Goal: Information Seeking & Learning: Learn about a topic

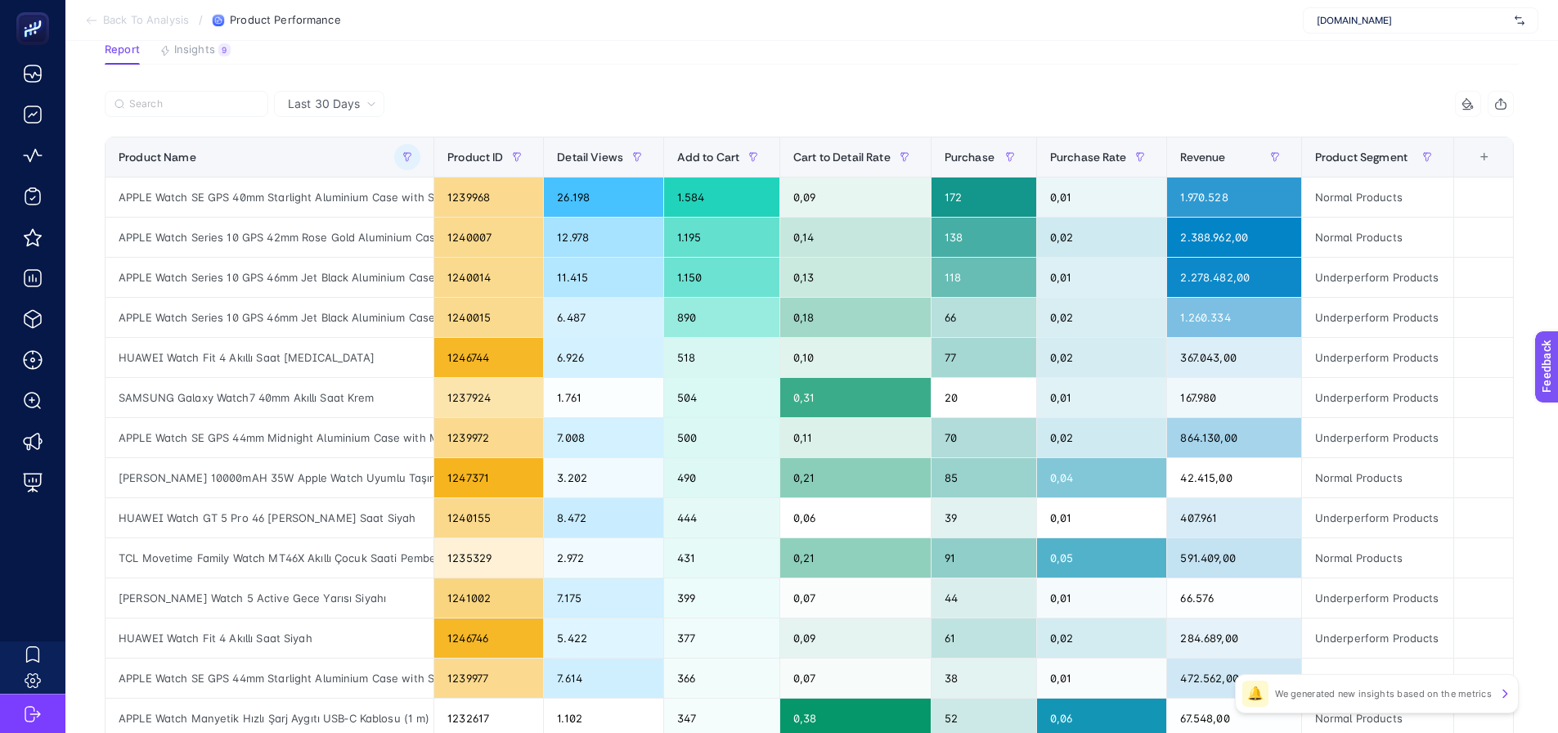
scroll to position [0, 7]
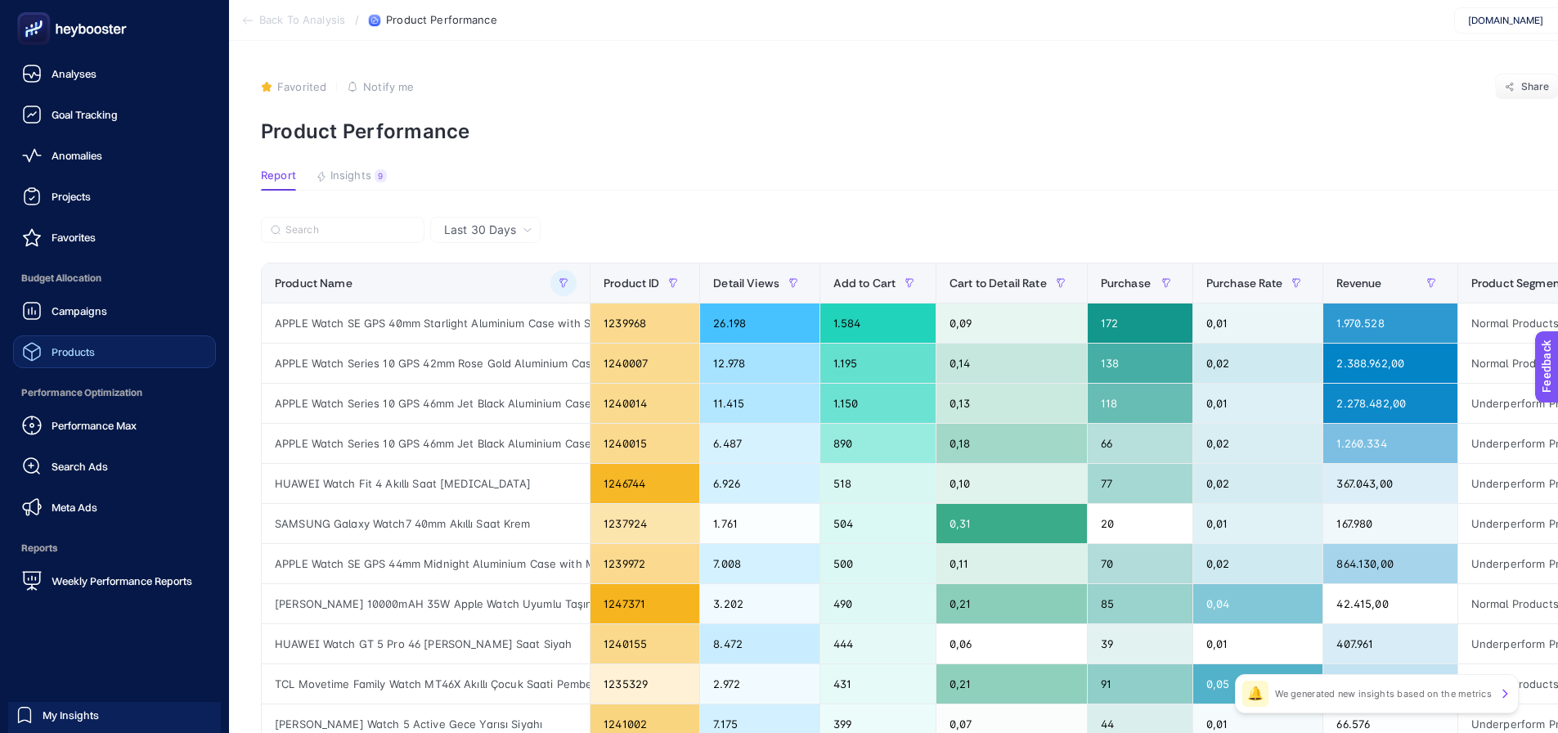
click at [70, 345] on span "Products" at bounding box center [73, 351] width 43 height 13
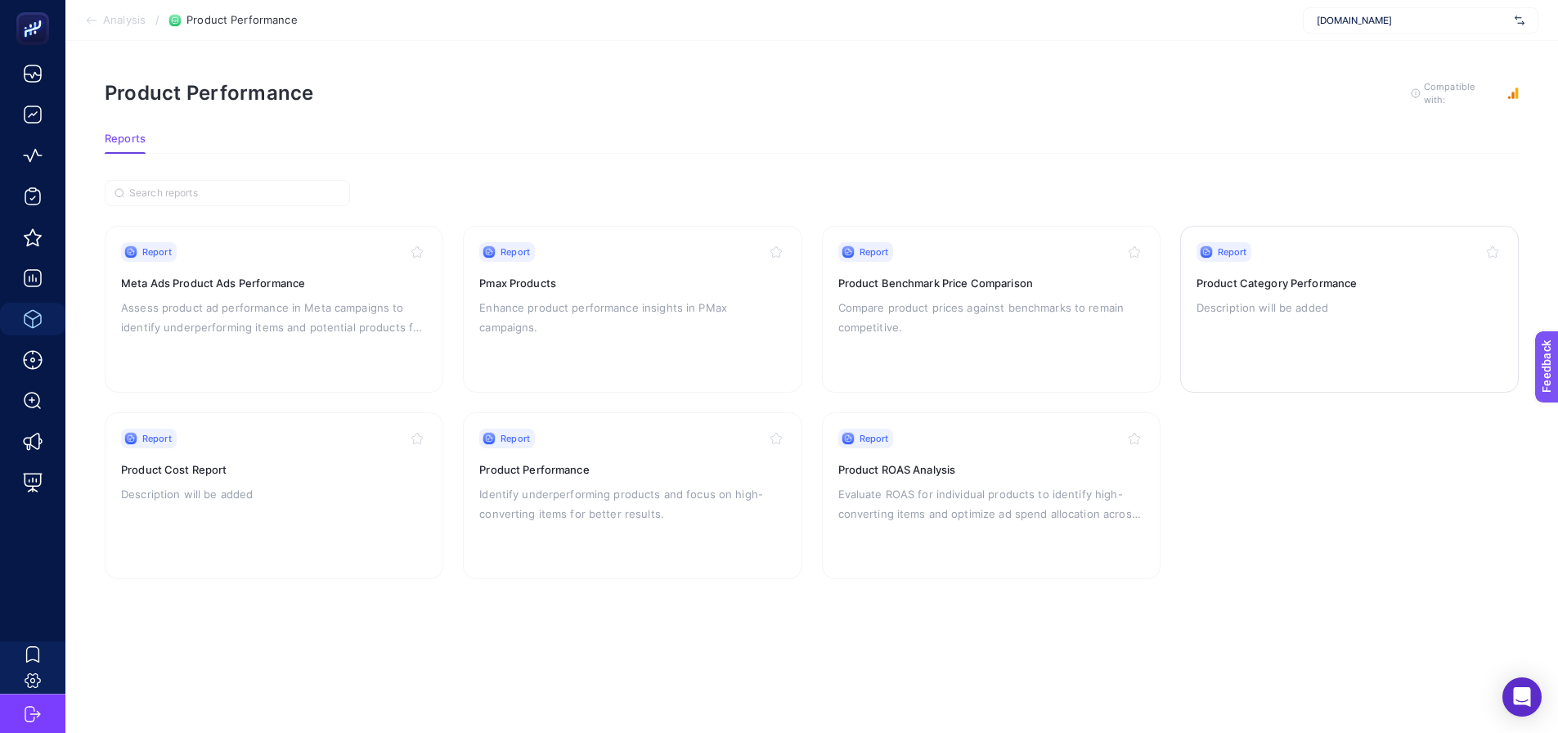
click at [1227, 305] on p "Description will be added" at bounding box center [1350, 308] width 306 height 20
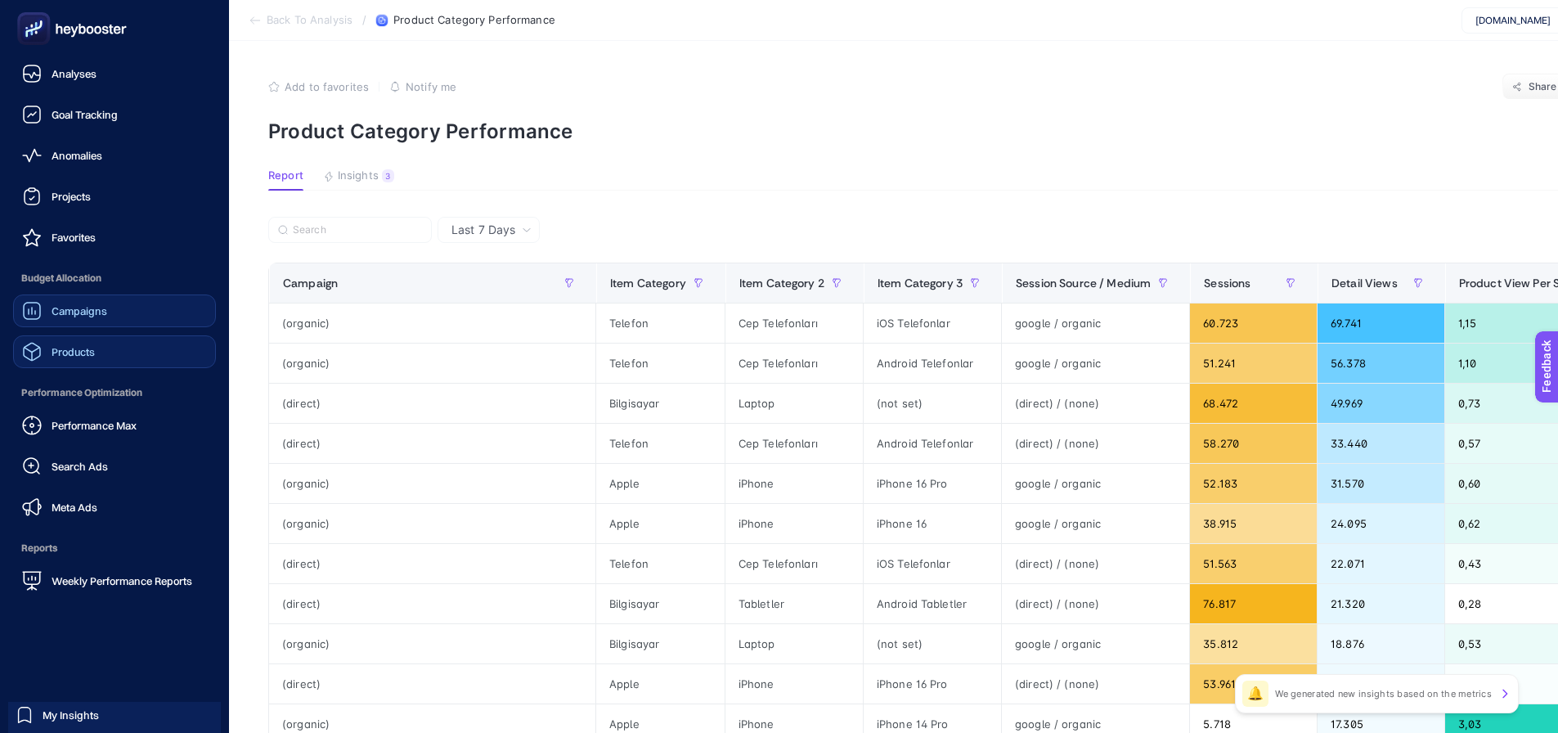
click at [110, 305] on link "Campaigns" at bounding box center [114, 310] width 203 height 33
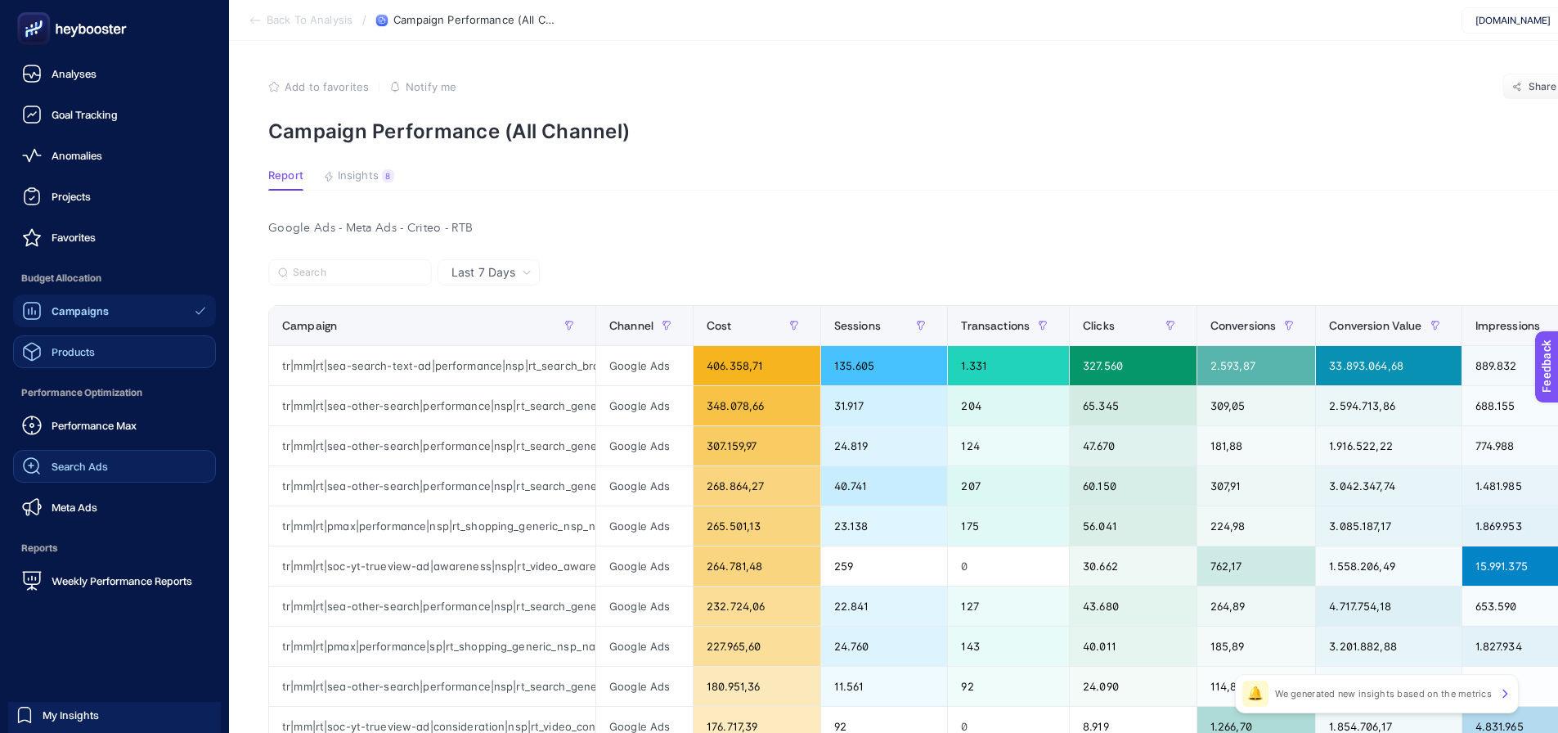
click at [93, 463] on span "Search Ads" at bounding box center [80, 466] width 56 height 13
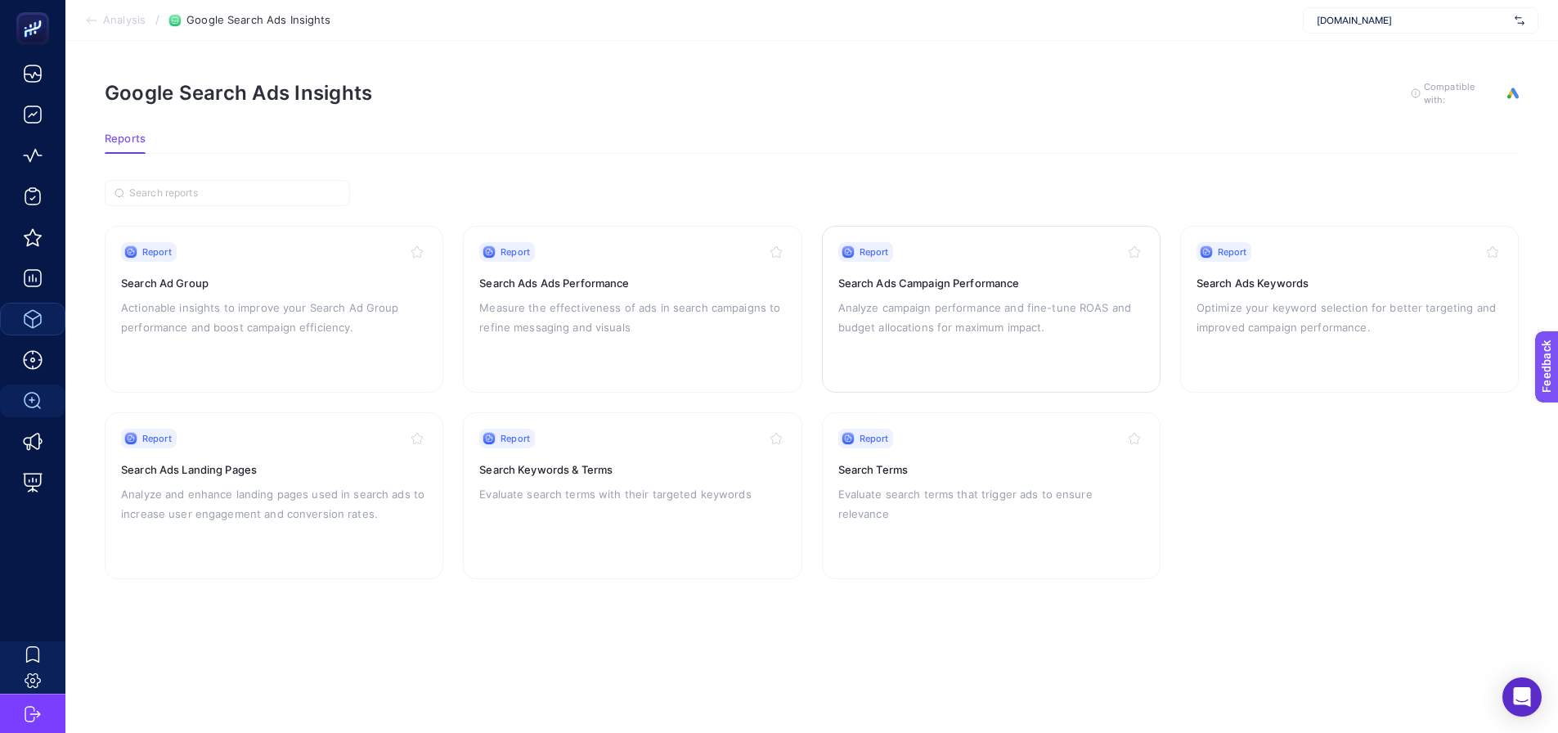
click at [942, 328] on p "Analyze campaign performance and fine-tune ROAS and budget allocations for maxi…" at bounding box center [991, 317] width 306 height 39
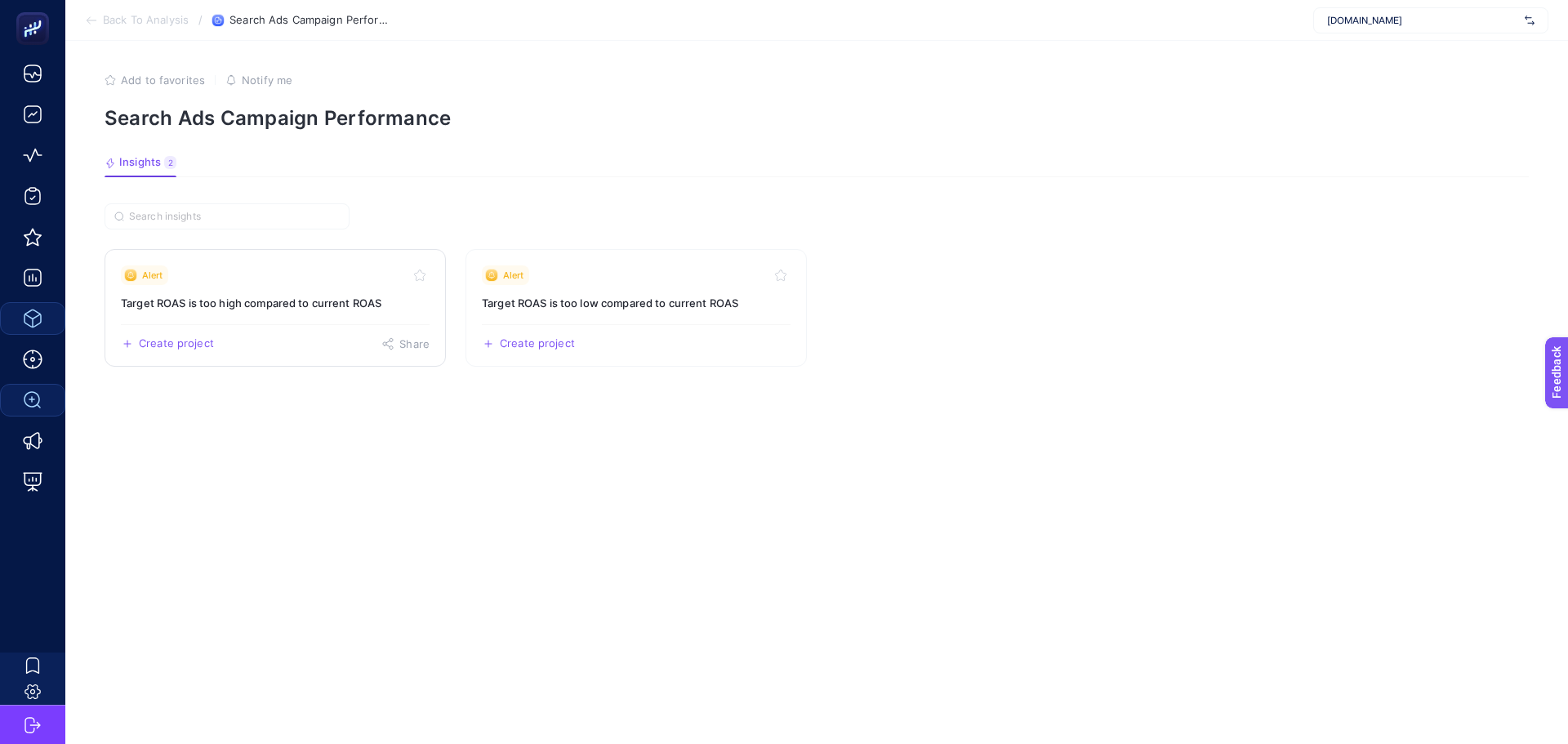
click at [209, 287] on link "Alert Target ROAS is too high compared to current ROAS Create project Share" at bounding box center [275, 308] width 341 height 118
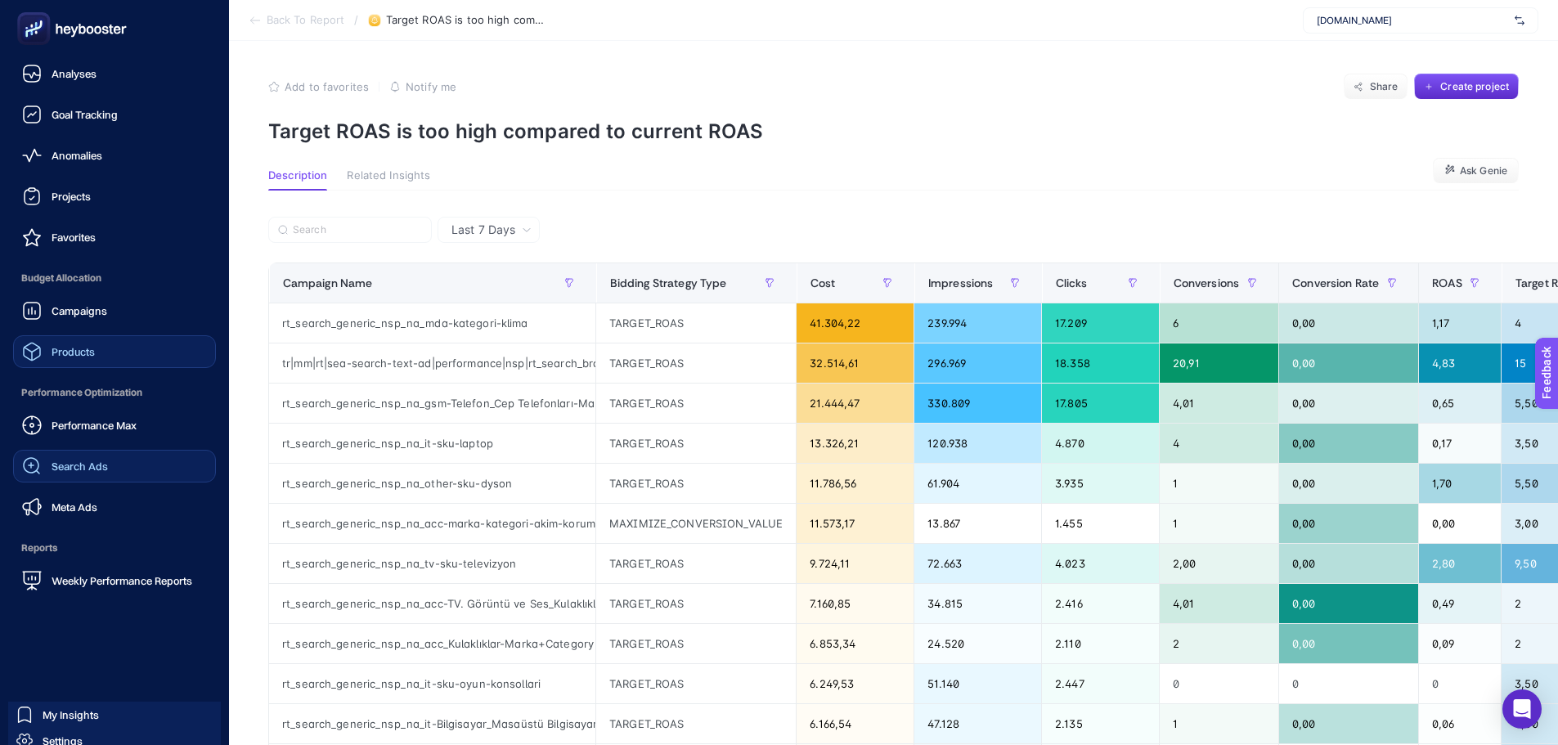
click at [79, 474] on div "Search Ads" at bounding box center [65, 466] width 86 height 20
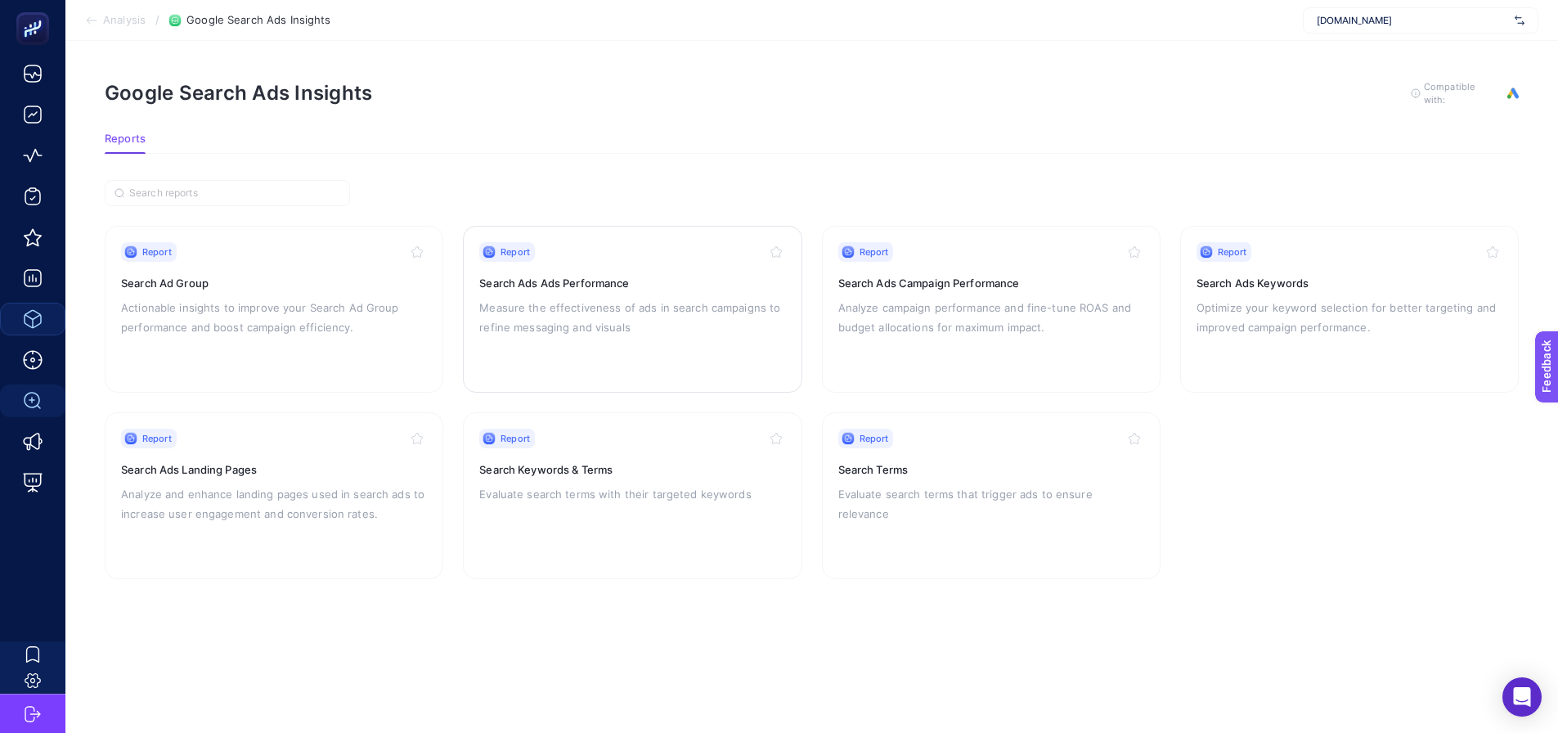
click at [581, 312] on p "Measure the effectiveness of ads in search campaigns to refine messaging and vi…" at bounding box center [632, 317] width 306 height 39
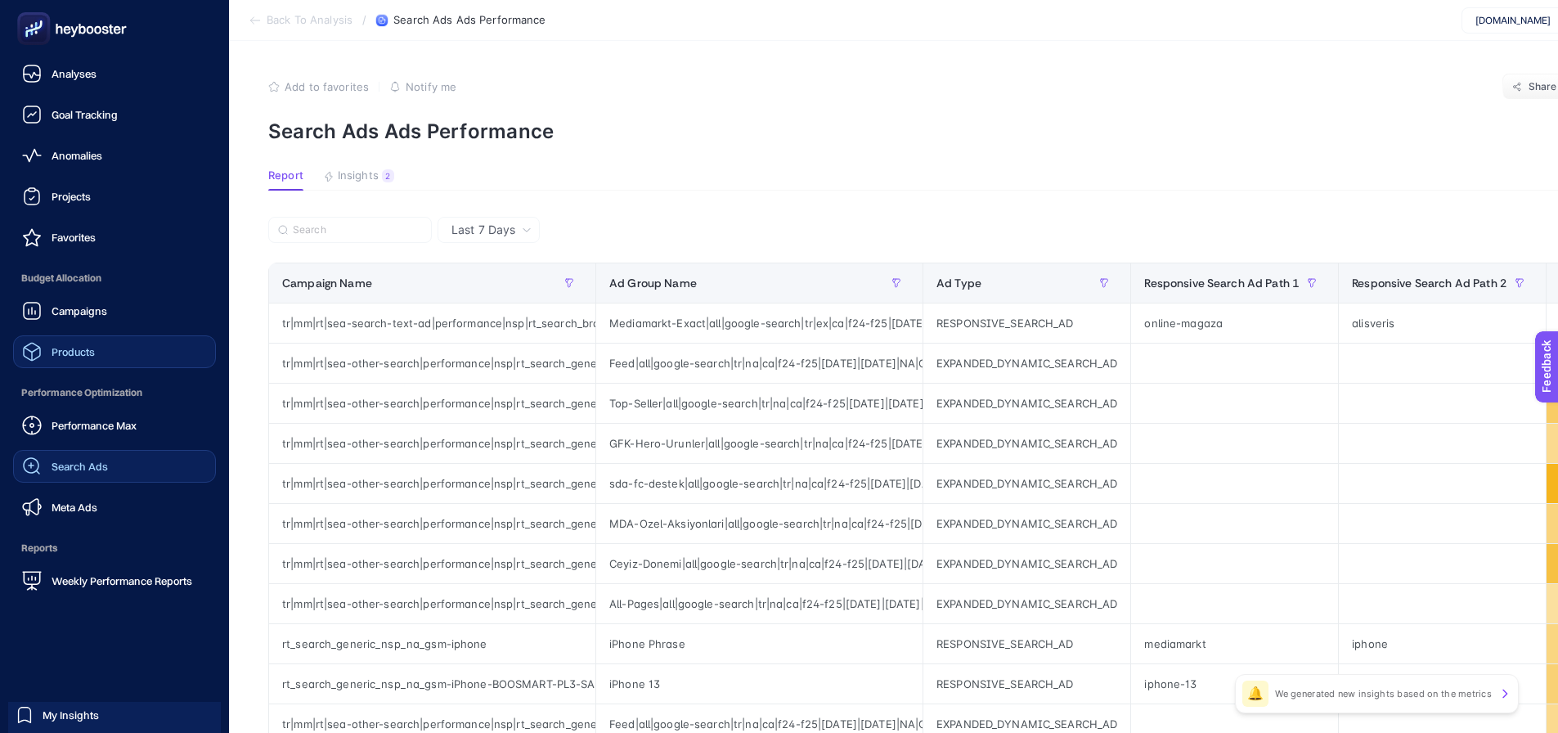
click at [113, 460] on link "Search Ads" at bounding box center [114, 466] width 203 height 33
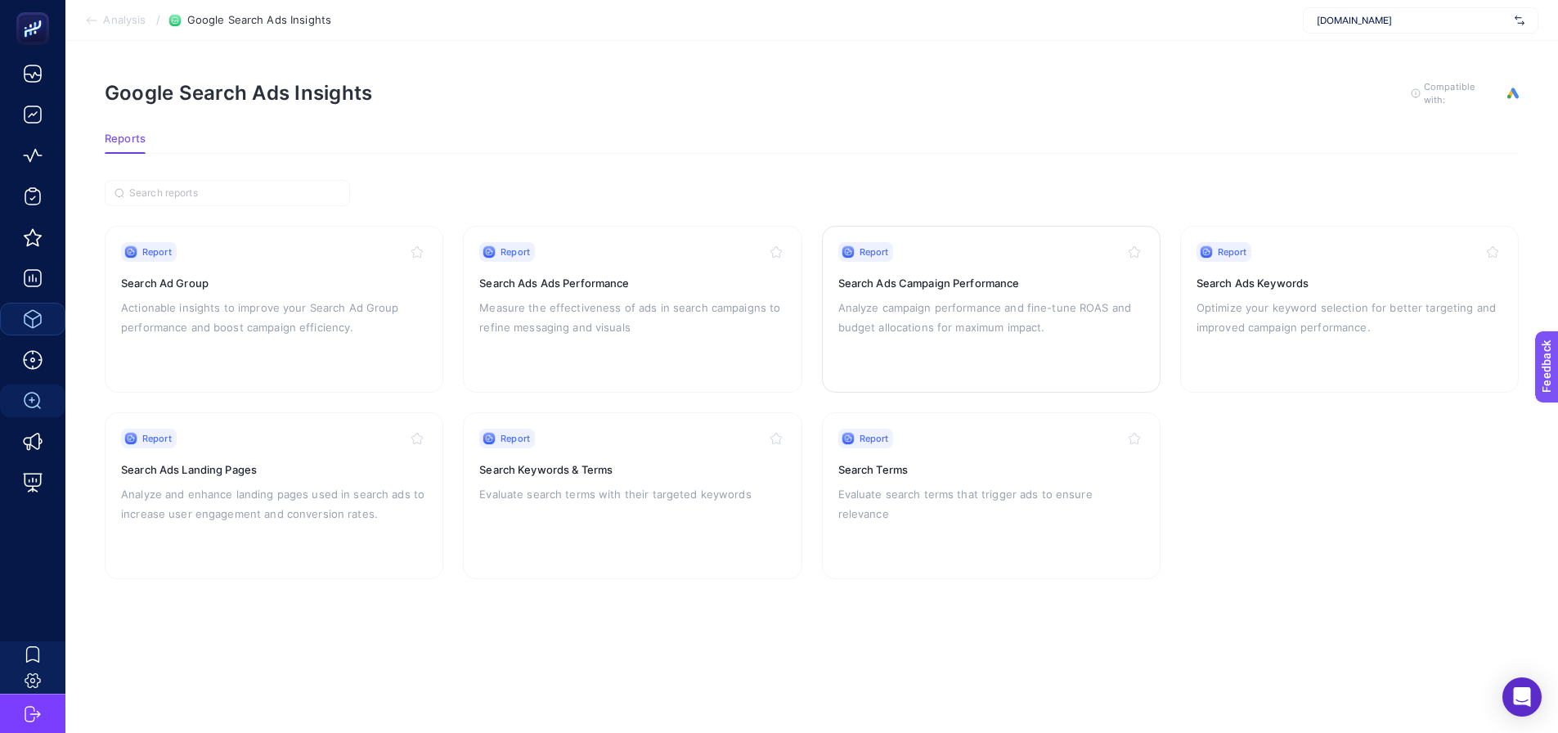
click at [904, 305] on p "Analyze campaign performance and fine-tune ROAS and budget allocations for maxi…" at bounding box center [991, 317] width 306 height 39
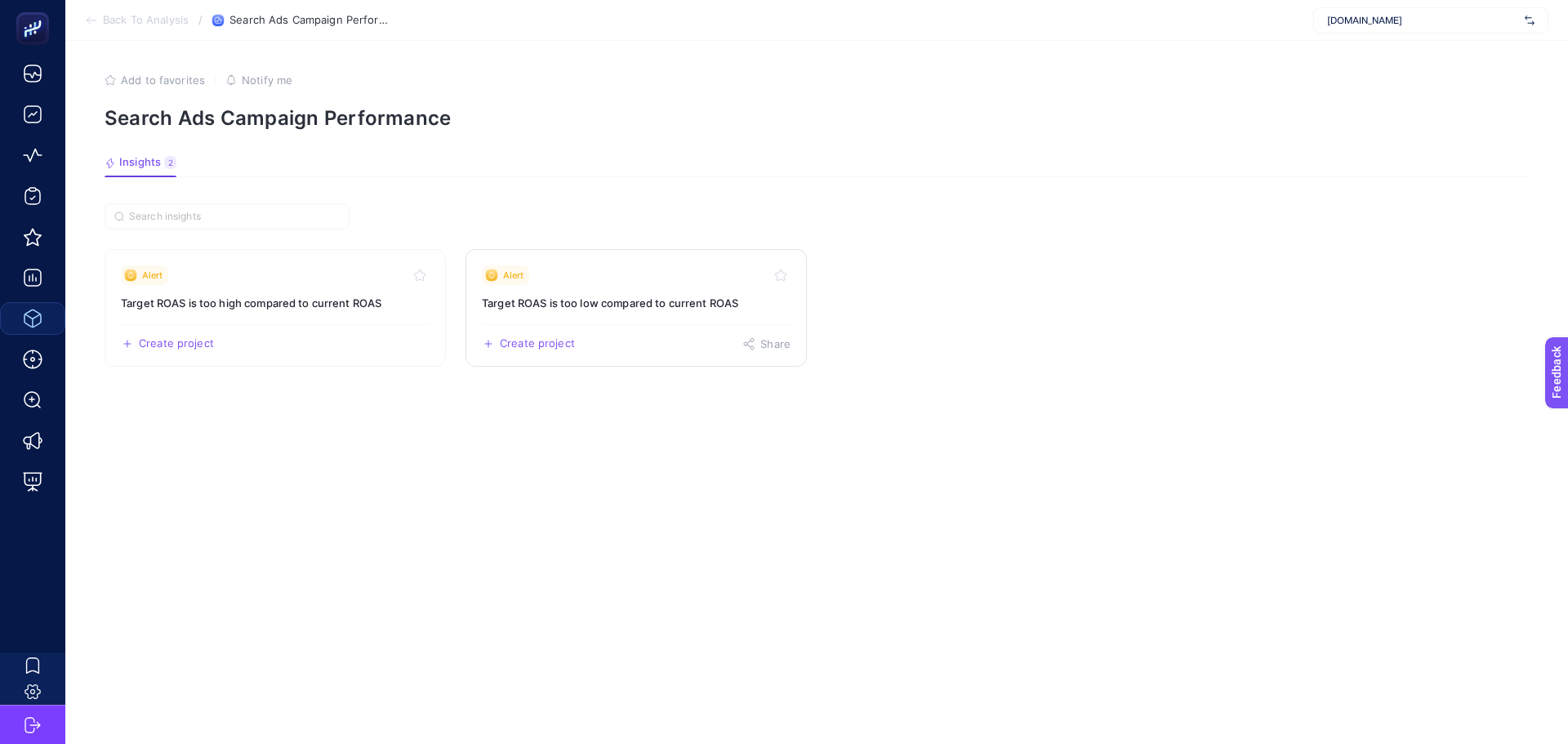
click at [559, 292] on link "Alert Target ROAS is too low compared to current ROAS Create project Share" at bounding box center [636, 308] width 341 height 118
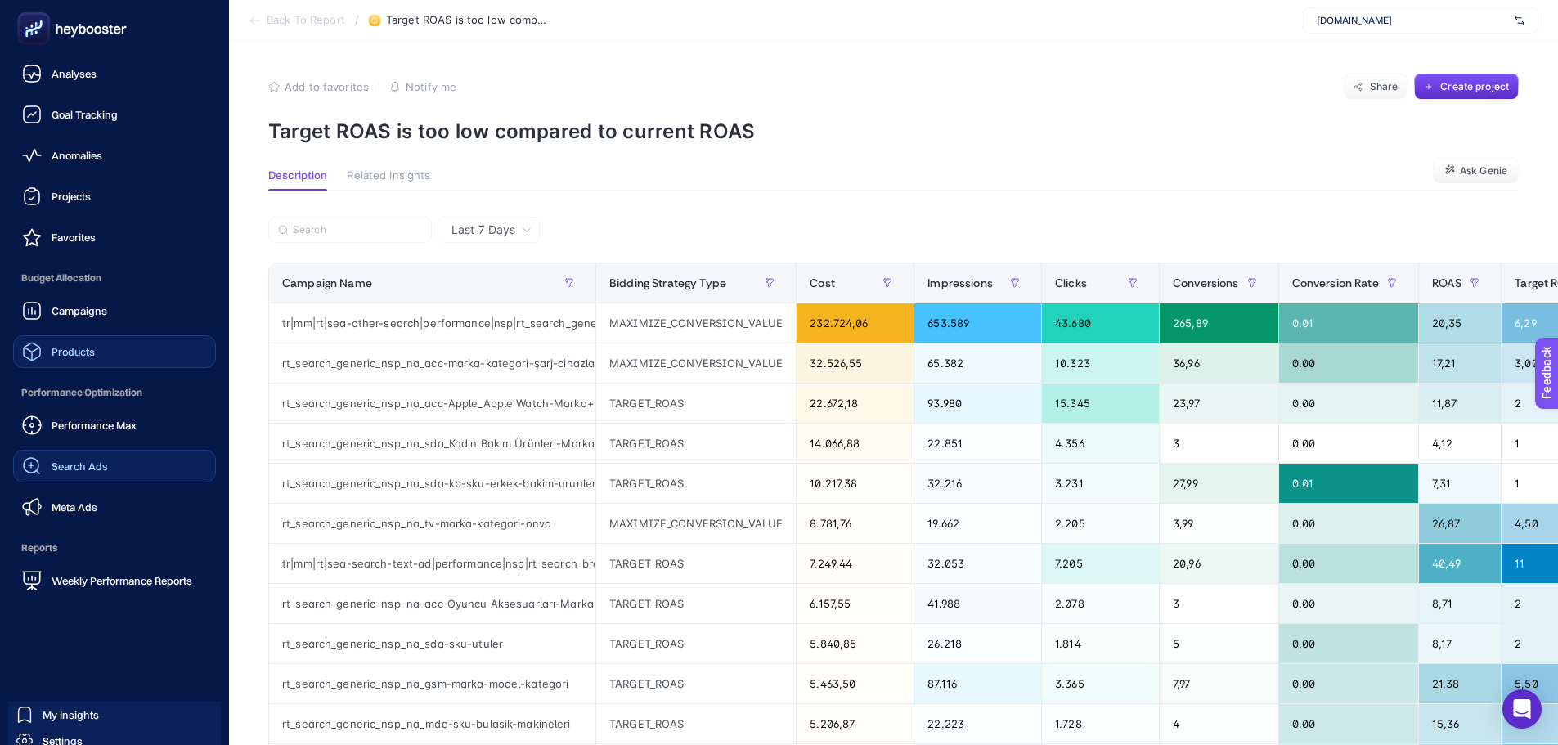
click at [115, 461] on link "Search Ads" at bounding box center [114, 466] width 203 height 33
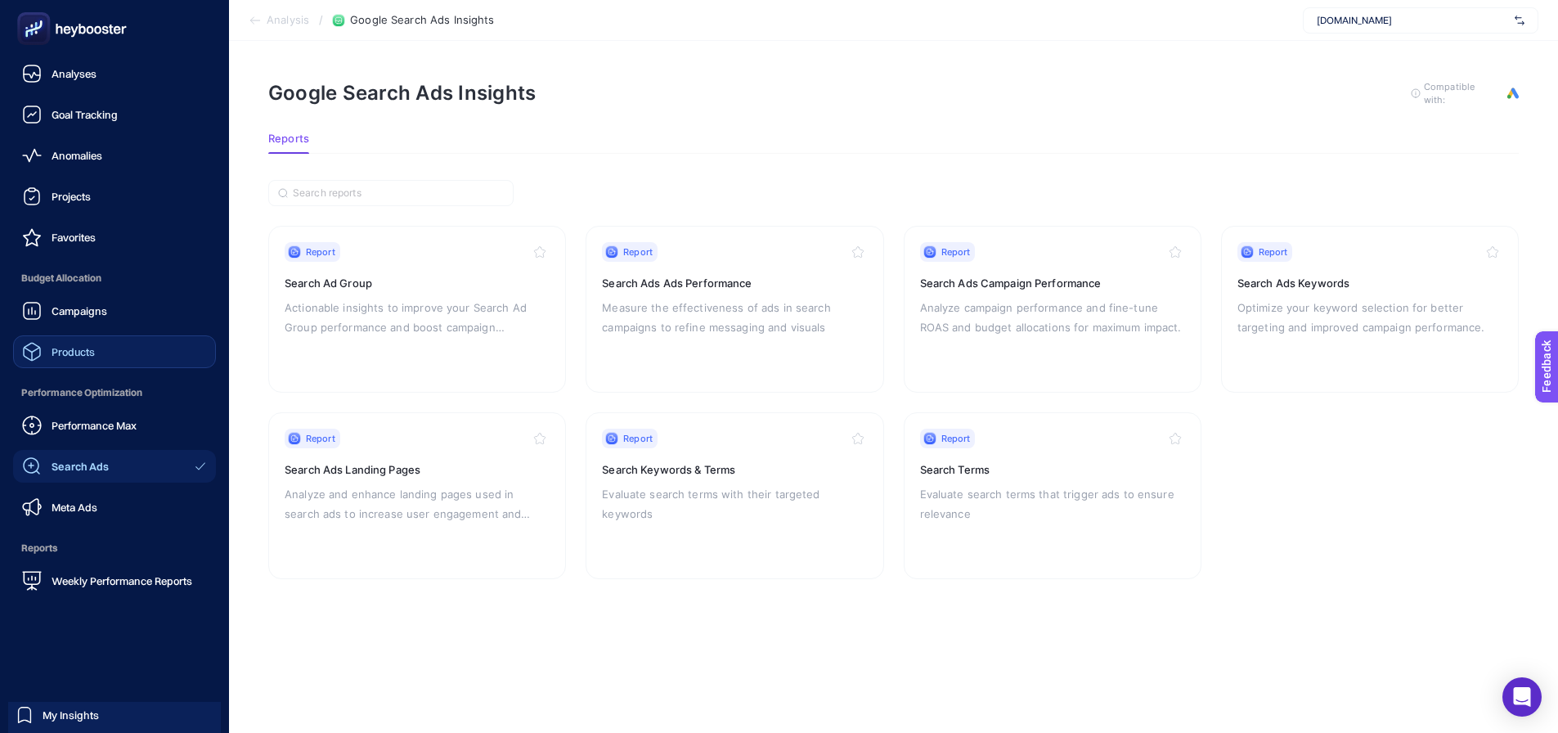
click at [88, 357] on span "Products" at bounding box center [73, 351] width 43 height 13
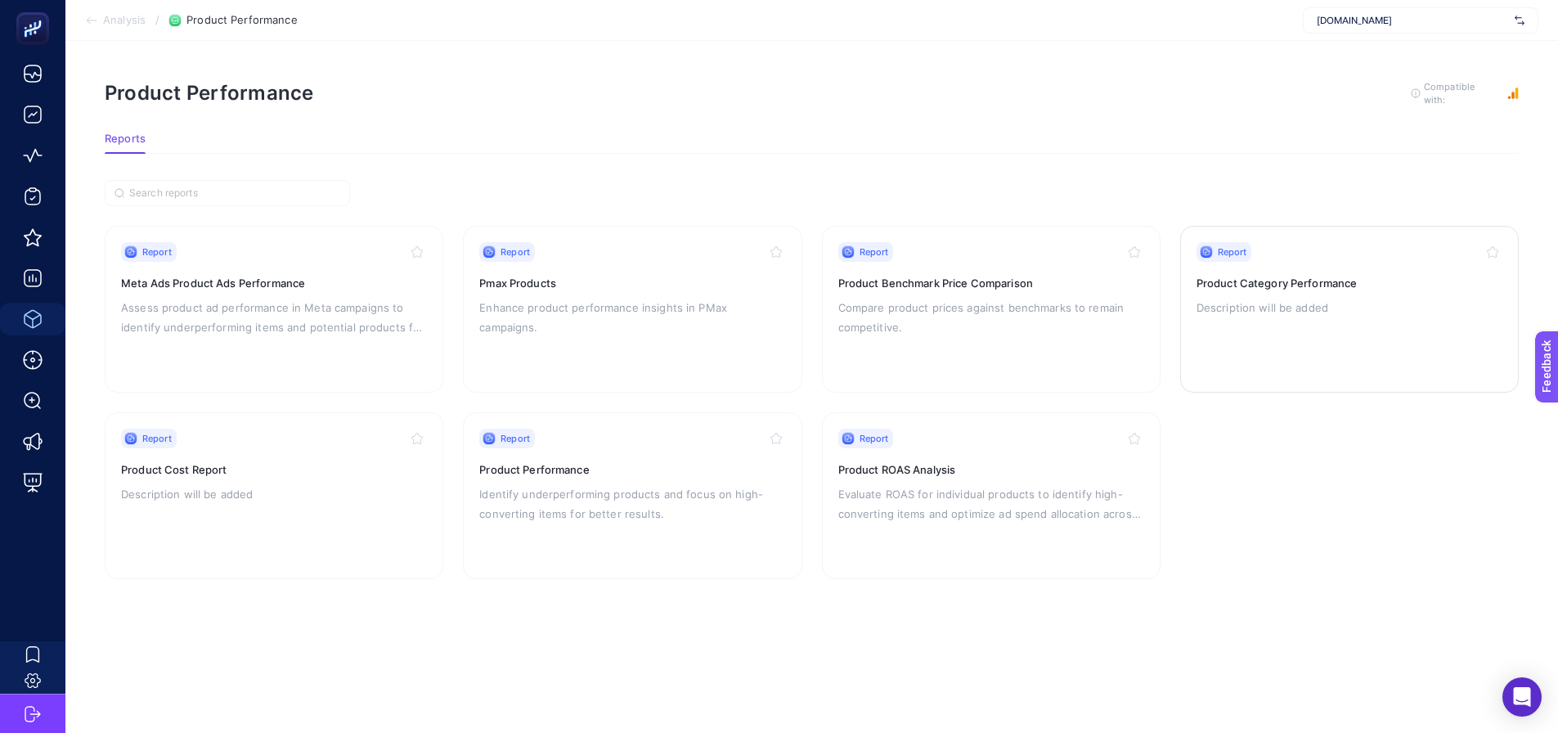
click at [1271, 298] on p "Description will be added" at bounding box center [1350, 308] width 306 height 20
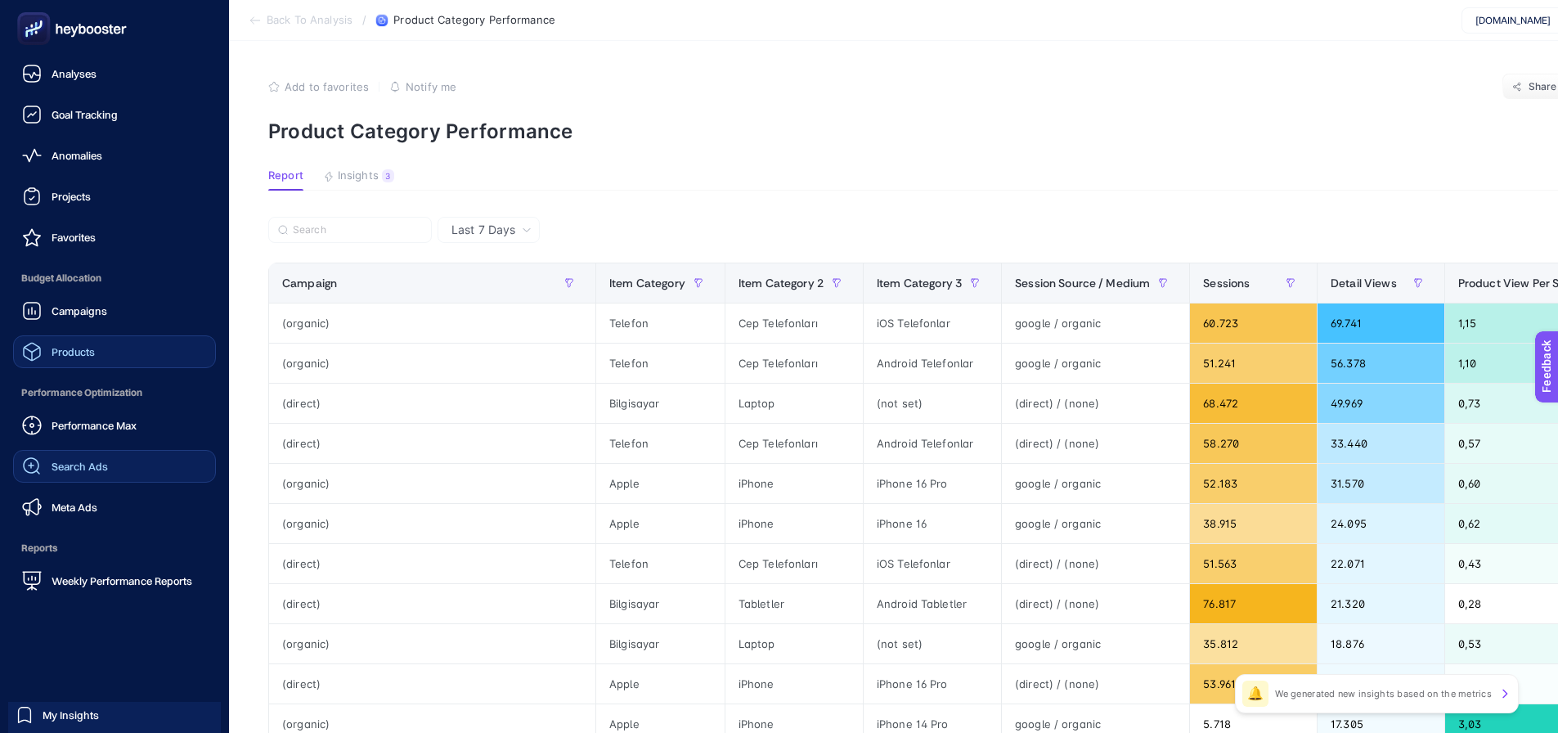
click at [70, 471] on span "Search Ads" at bounding box center [80, 466] width 56 height 13
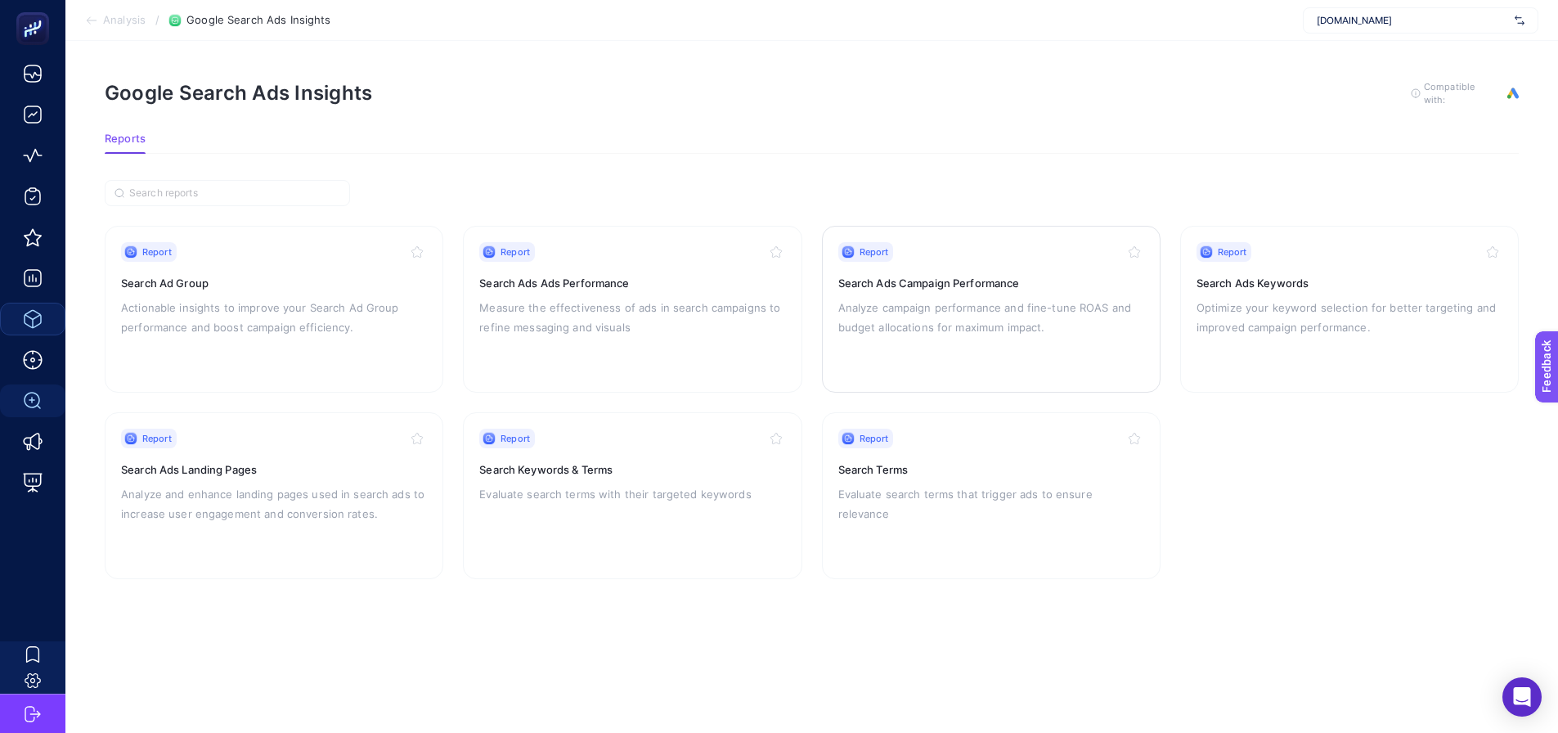
click at [908, 304] on p "Analyze campaign performance and fine-tune ROAS and budget allocations for maxi…" at bounding box center [991, 317] width 306 height 39
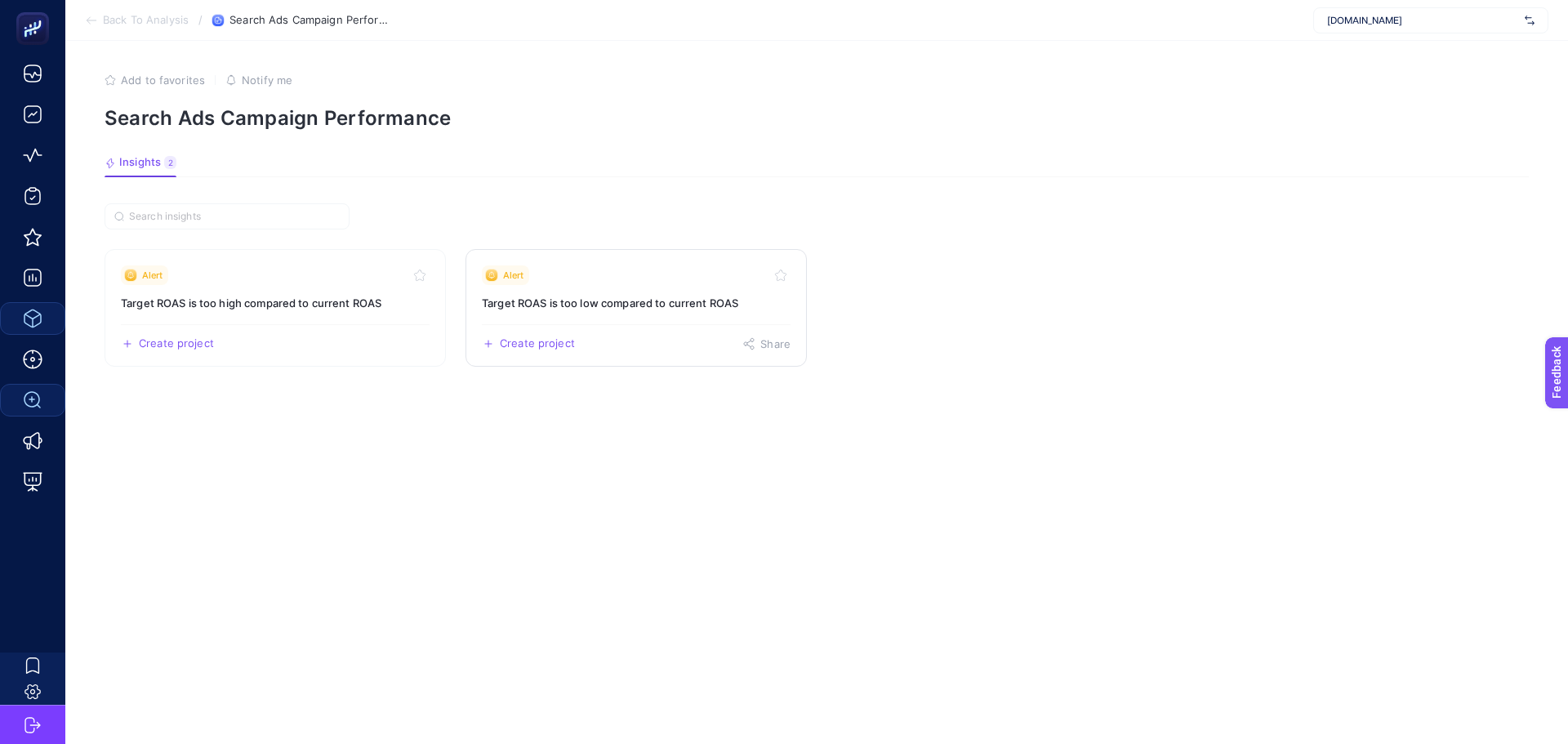
click at [597, 307] on h3 "Target ROAS is too low compared to current ROAS" at bounding box center [636, 303] width 308 height 16
click at [230, 297] on h3 "Target ROAS is too high compared to current ROAS" at bounding box center [274, 303] width 308 height 16
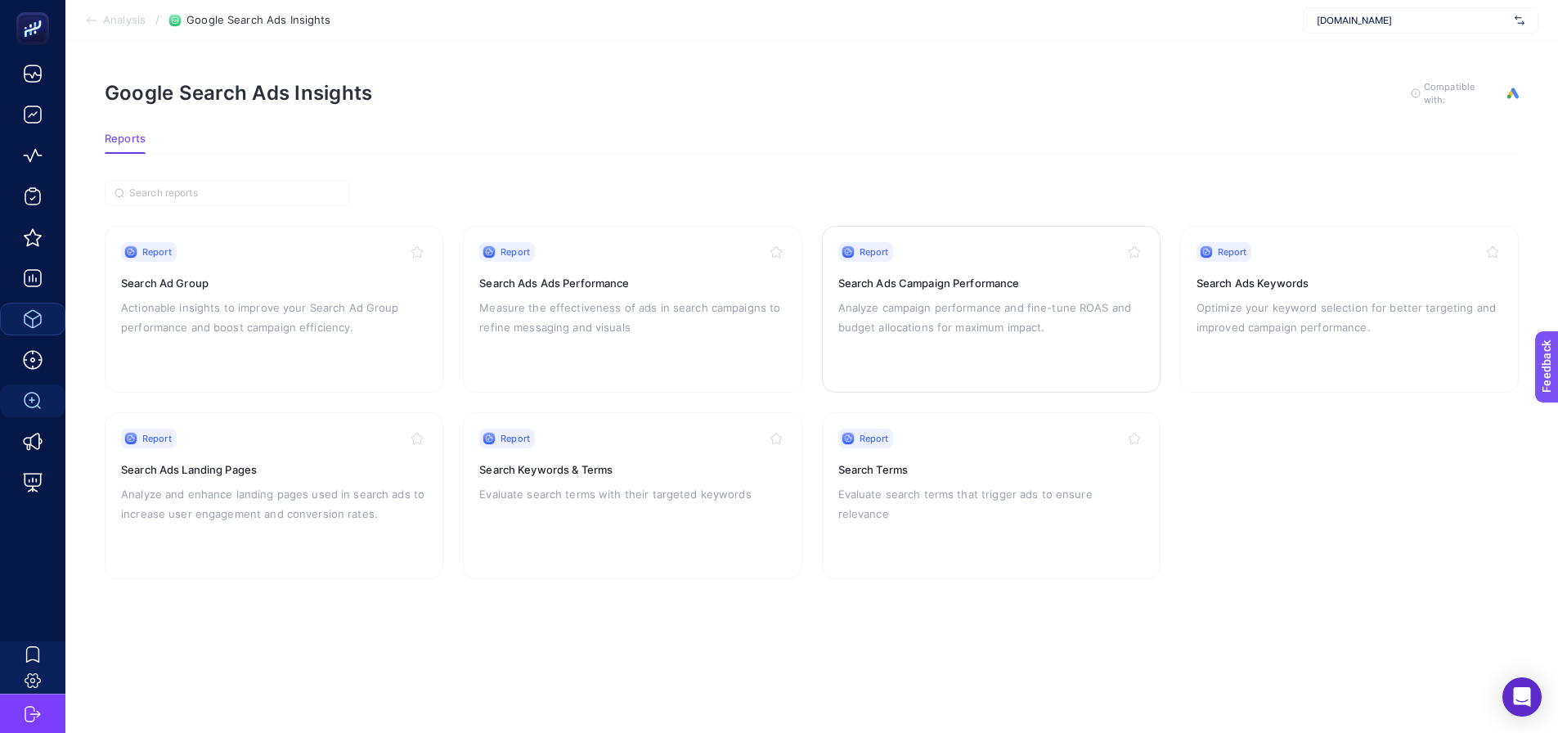
click at [1005, 308] on p "Analyze campaign performance and fine-tune ROAS and budget allocations for maxi…" at bounding box center [991, 317] width 306 height 39
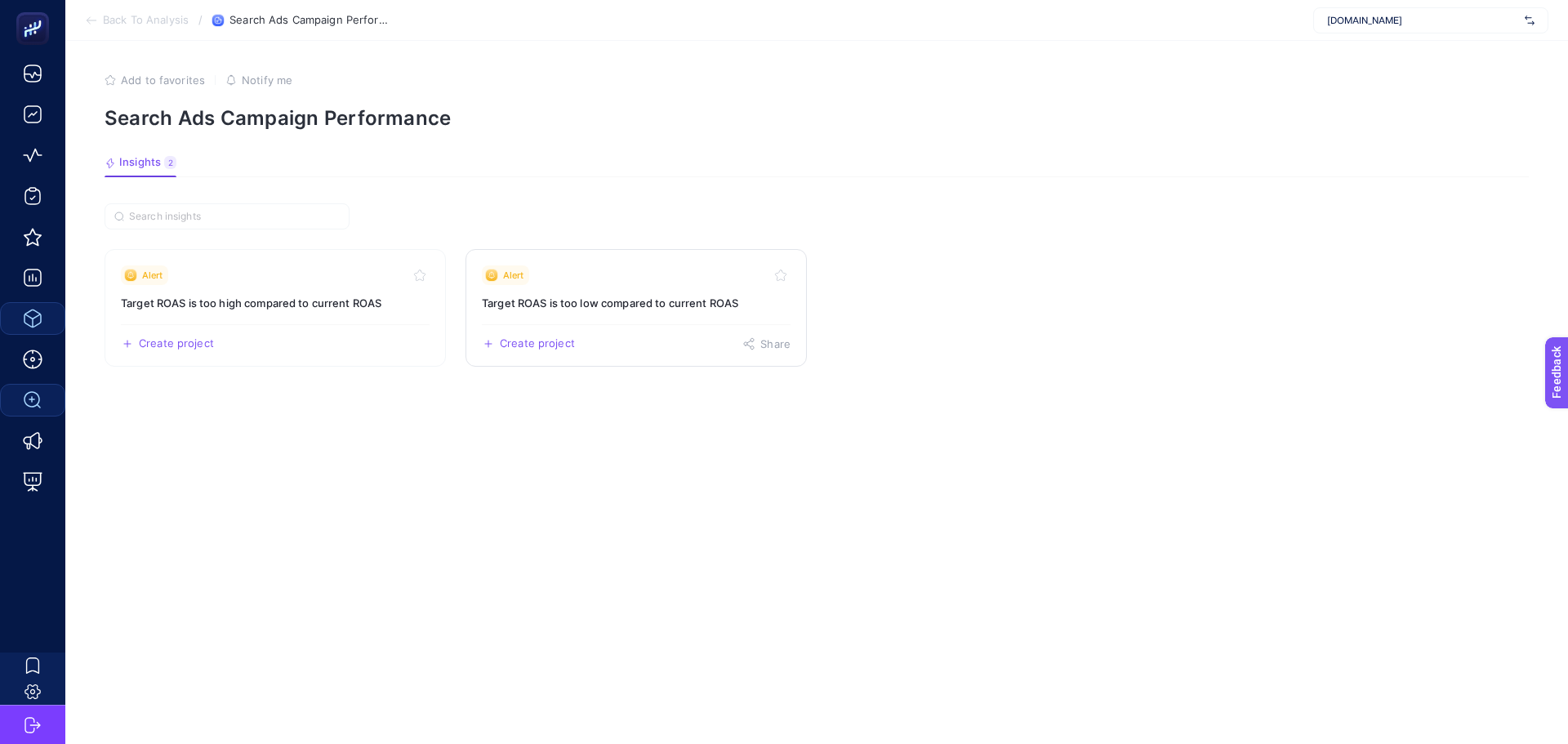
click at [604, 288] on link "Alert Target ROAS is too low compared to current ROAS Create project Share" at bounding box center [636, 308] width 341 height 118
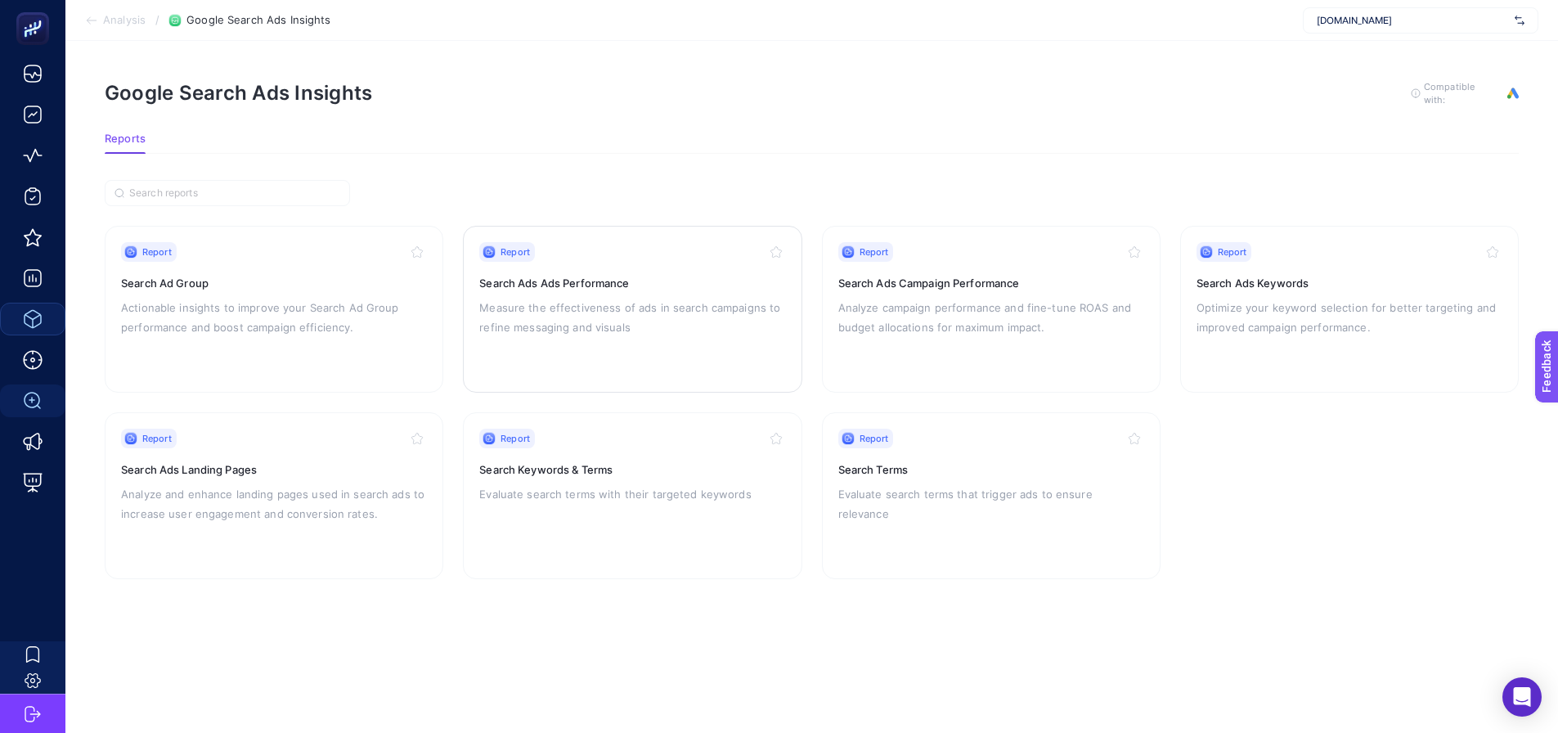
click at [658, 328] on p "Measure the effectiveness of ads in search campaigns to refine messaging and vi…" at bounding box center [632, 317] width 306 height 39
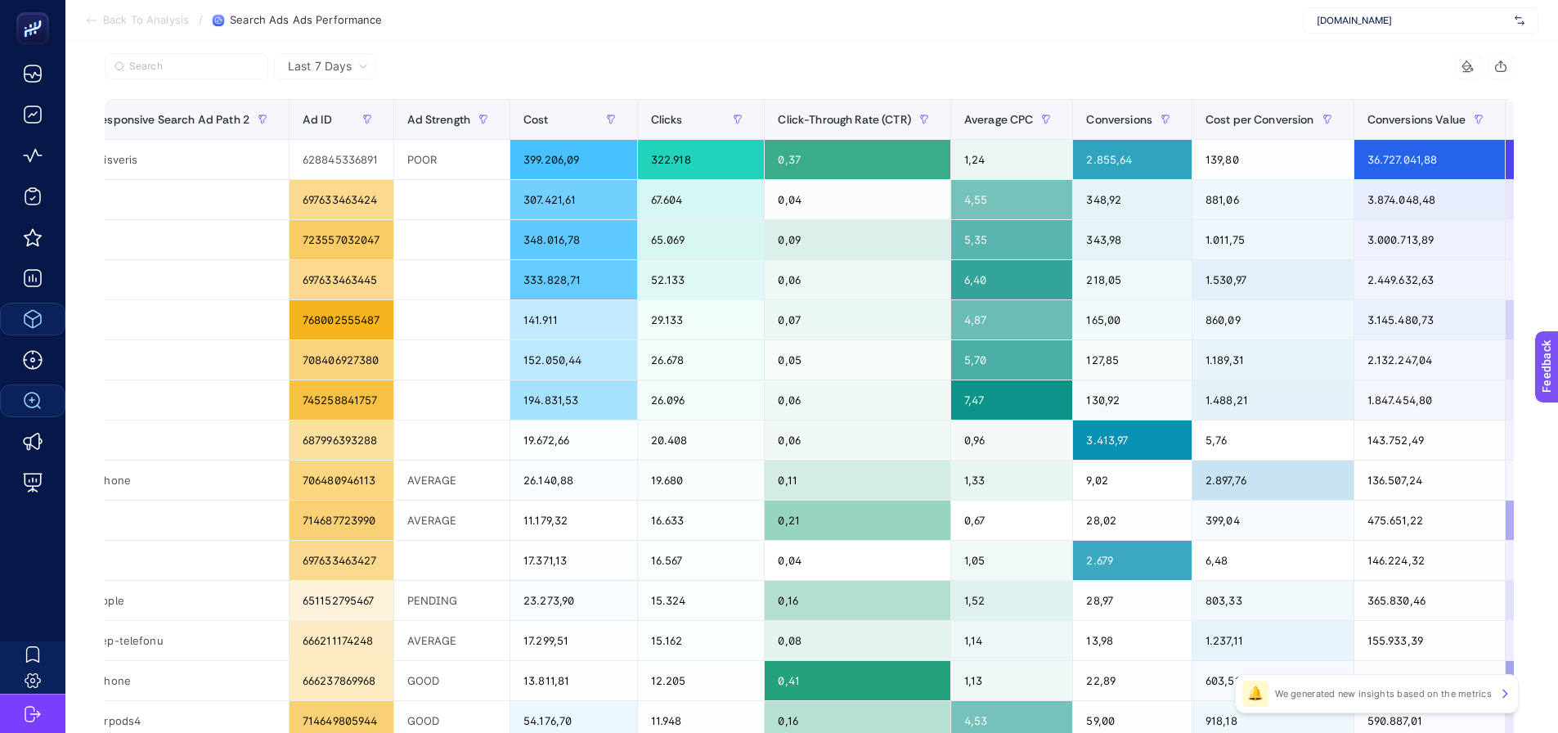
scroll to position [0, 1103]
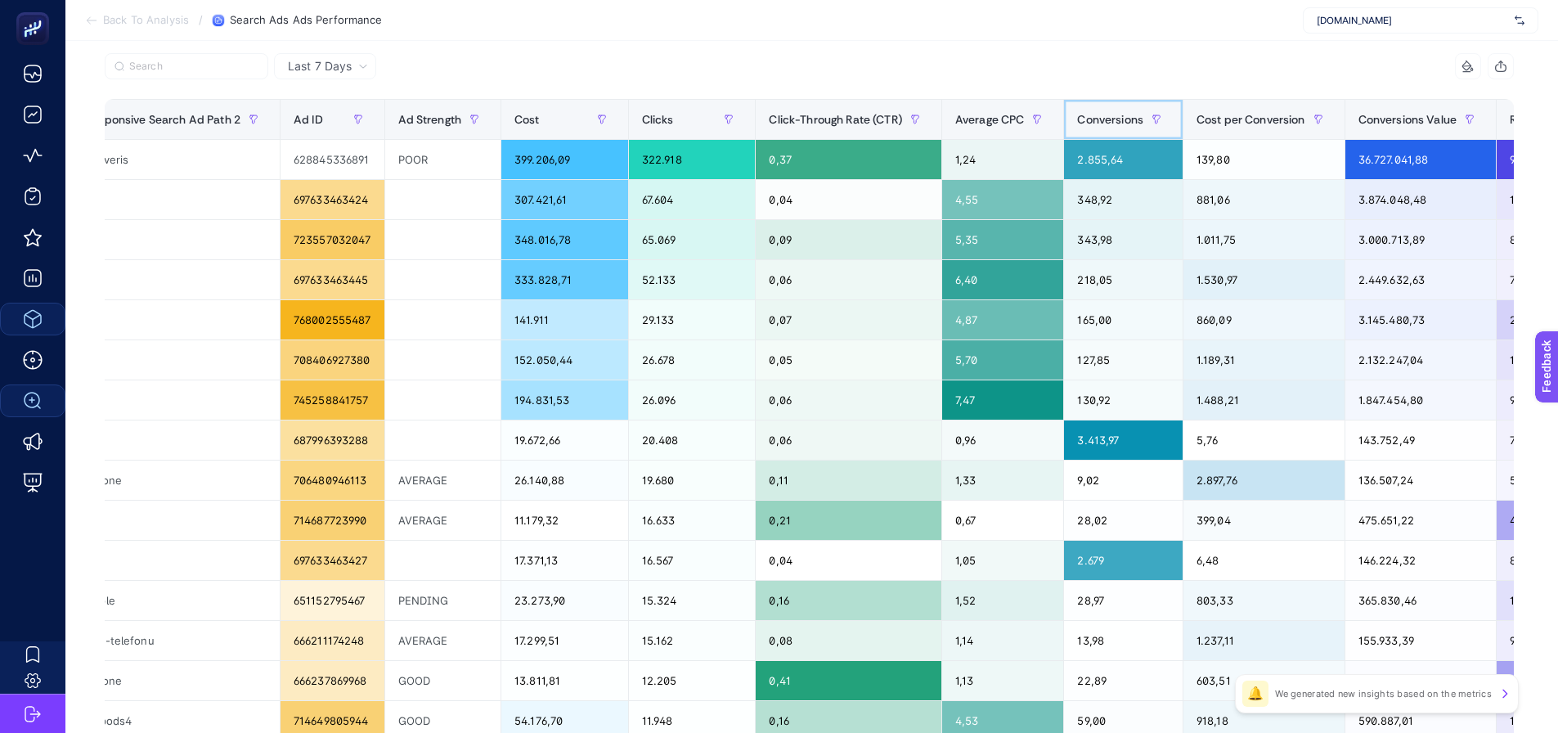
click at [1123, 122] on span "Conversions" at bounding box center [1110, 119] width 66 height 13
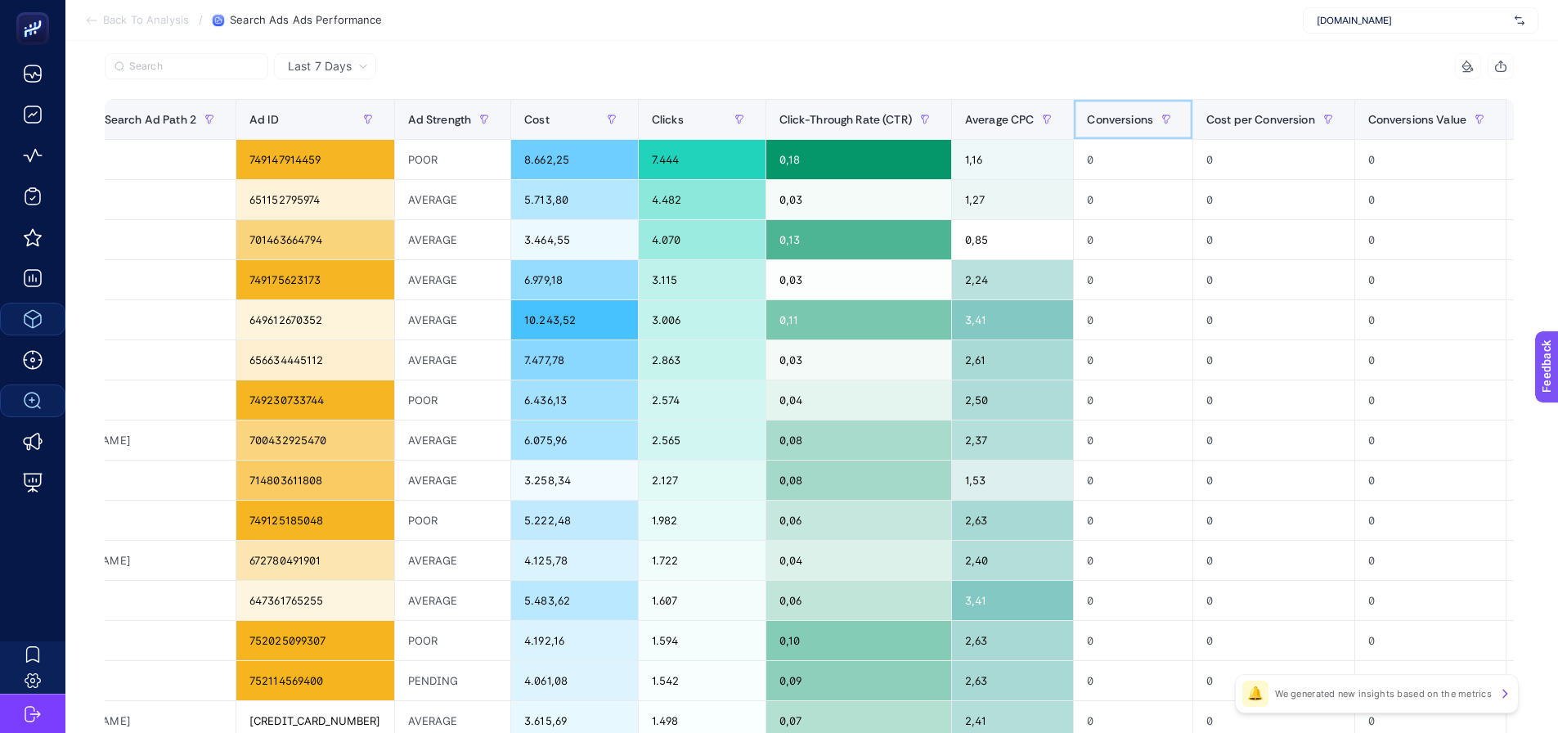
scroll to position [0, 974]
click at [1088, 123] on span "Conversions" at bounding box center [1121, 119] width 66 height 13
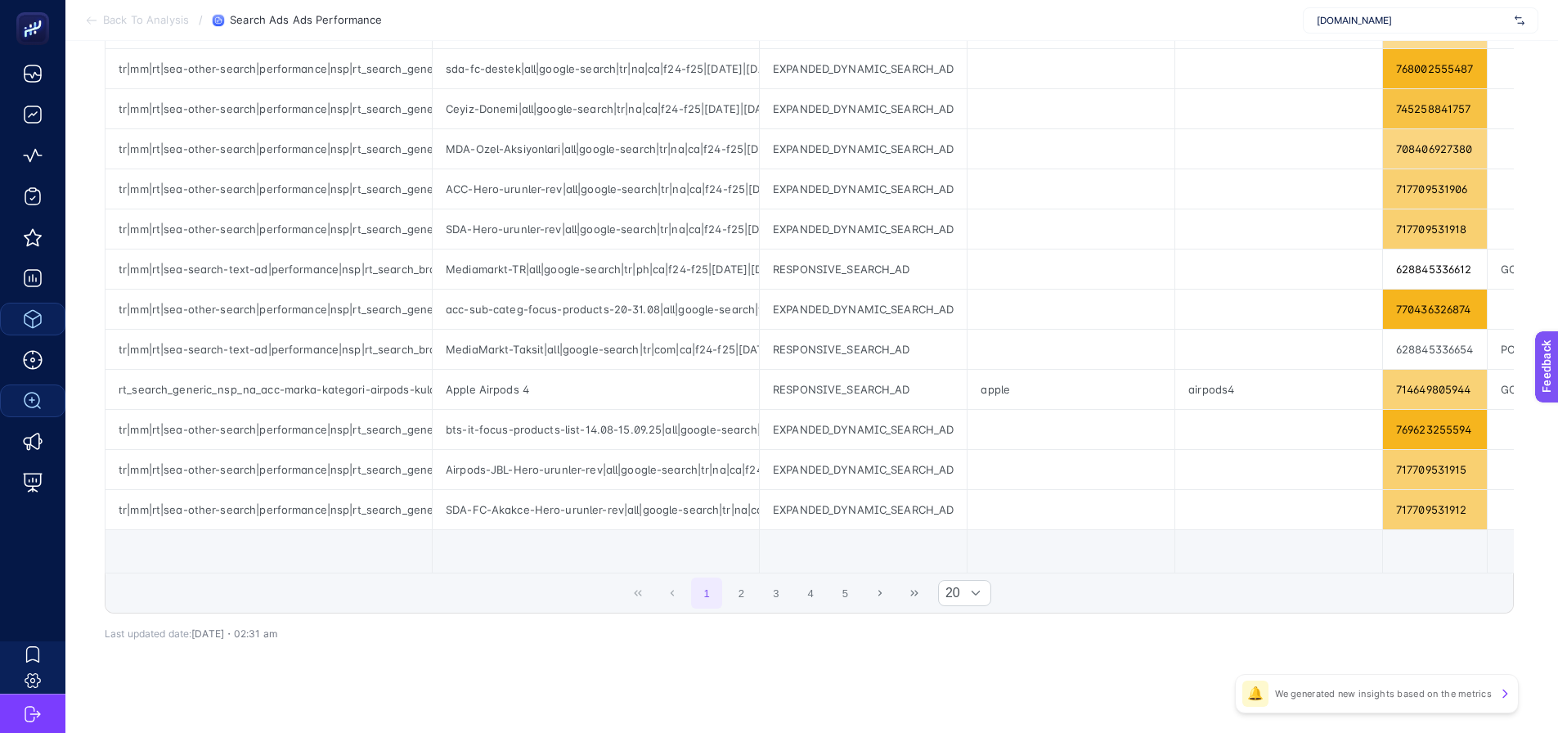
scroll to position [593, 0]
